Goal: Book appointment/travel/reservation

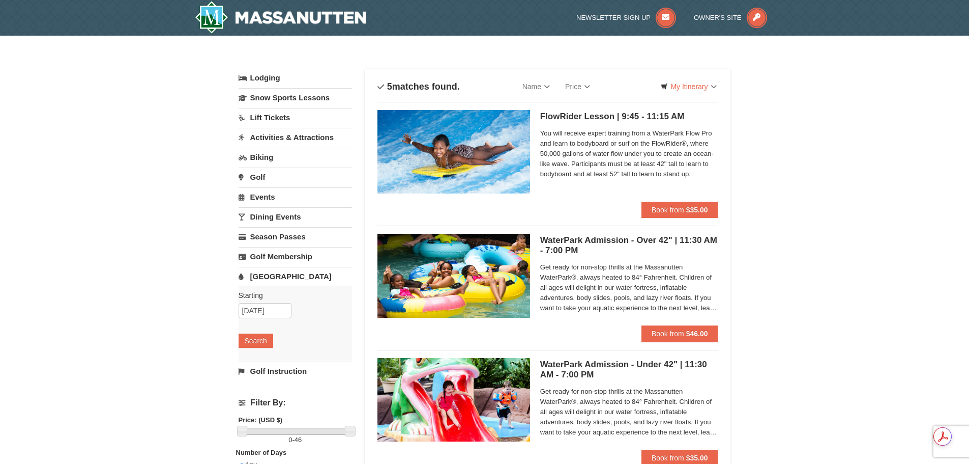
click at [291, 139] on link "Activities & Attractions" at bounding box center [295, 137] width 113 height 19
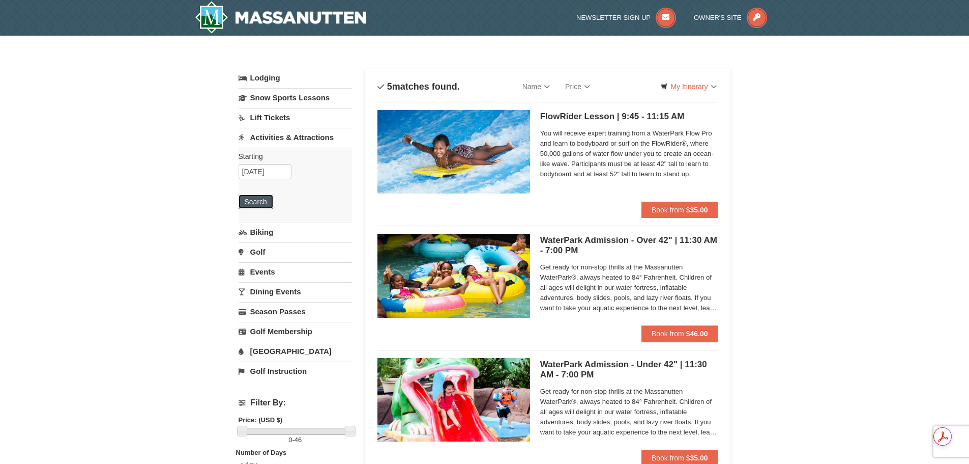
click at [255, 201] on button "Search" at bounding box center [256, 201] width 35 height 14
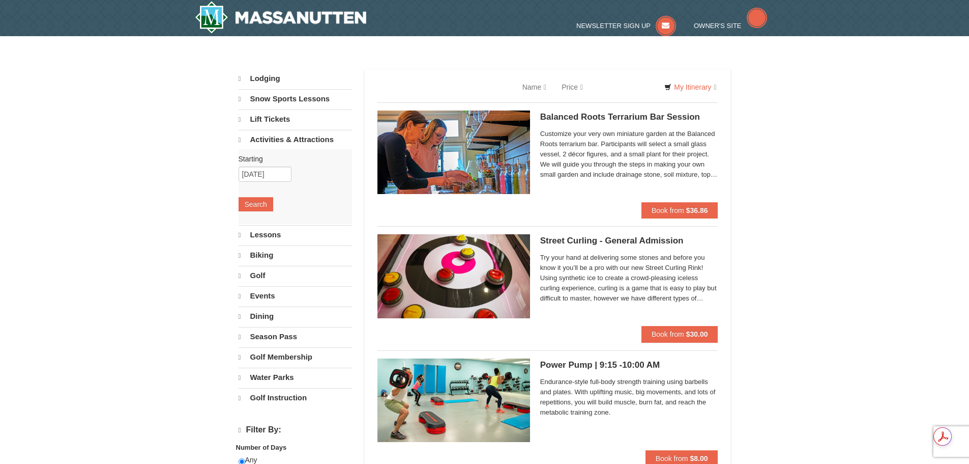
select select "9"
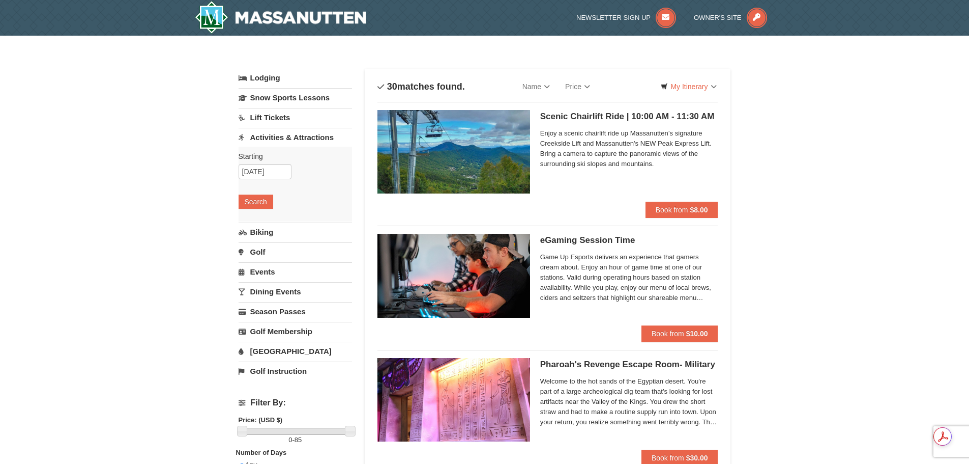
click at [305, 138] on link "Activities & Attractions" at bounding box center [295, 137] width 113 height 19
